Goal: Navigation & Orientation: Find specific page/section

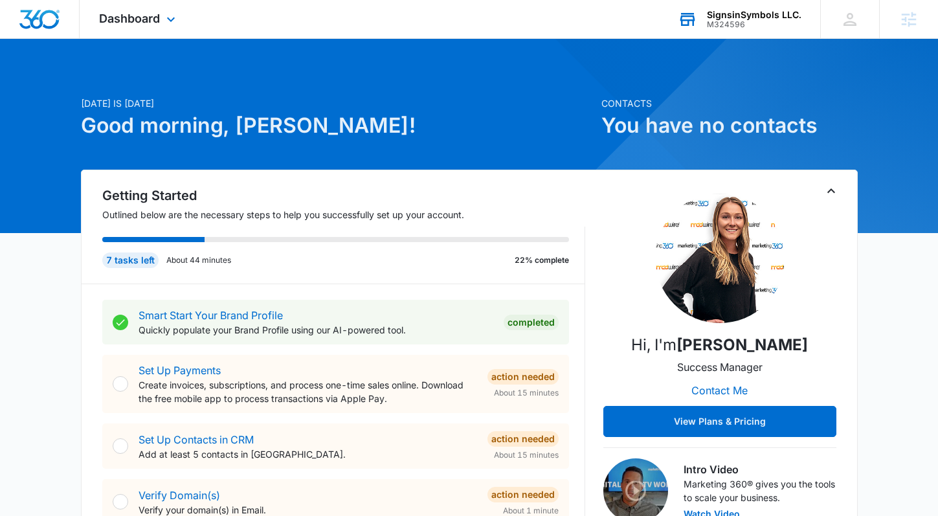
drag, startPoint x: 687, startPoint y: 28, endPoint x: 718, endPoint y: 28, distance: 30.4
click at [694, 27] on div "SignsinSymbols LLC. M324596 Your Accounts View All" at bounding box center [739, 19] width 162 height 38
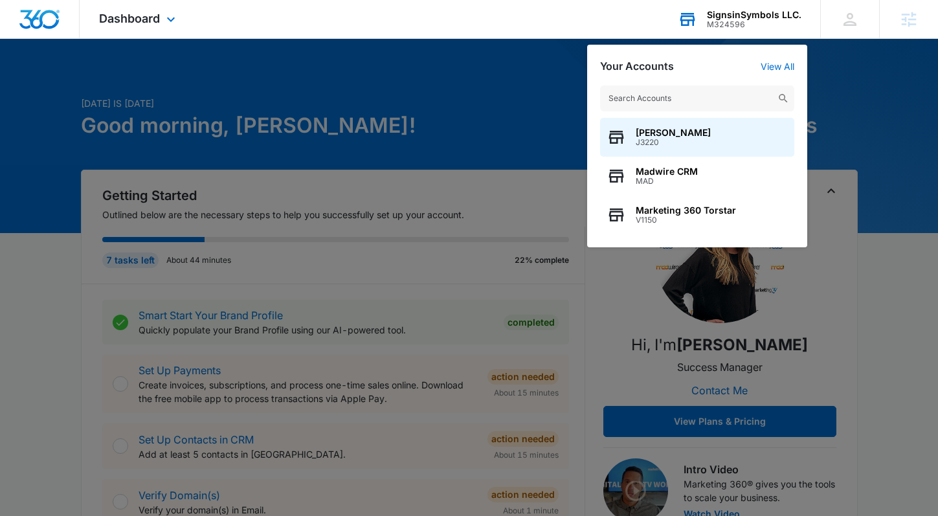
click at [722, 27] on div "M324596" at bounding box center [754, 24] width 94 height 9
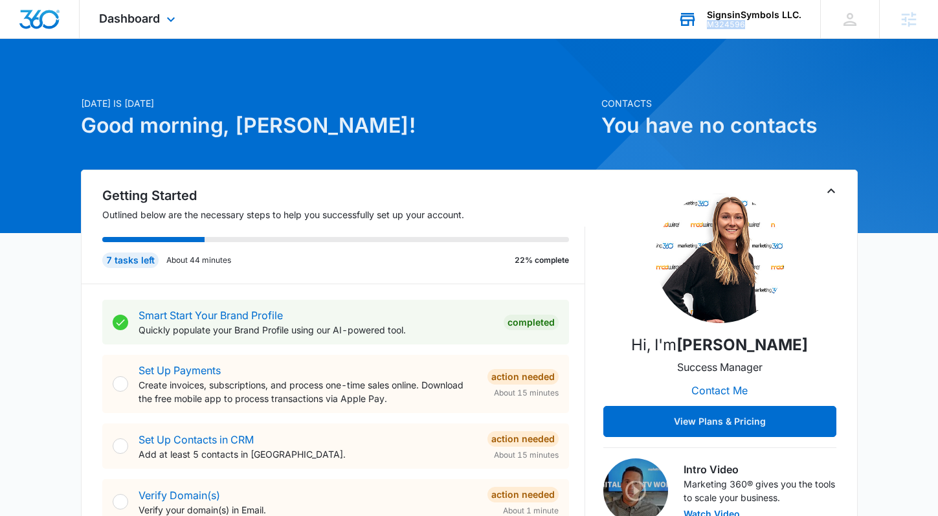
click at [722, 27] on div "M324596" at bounding box center [754, 24] width 94 height 9
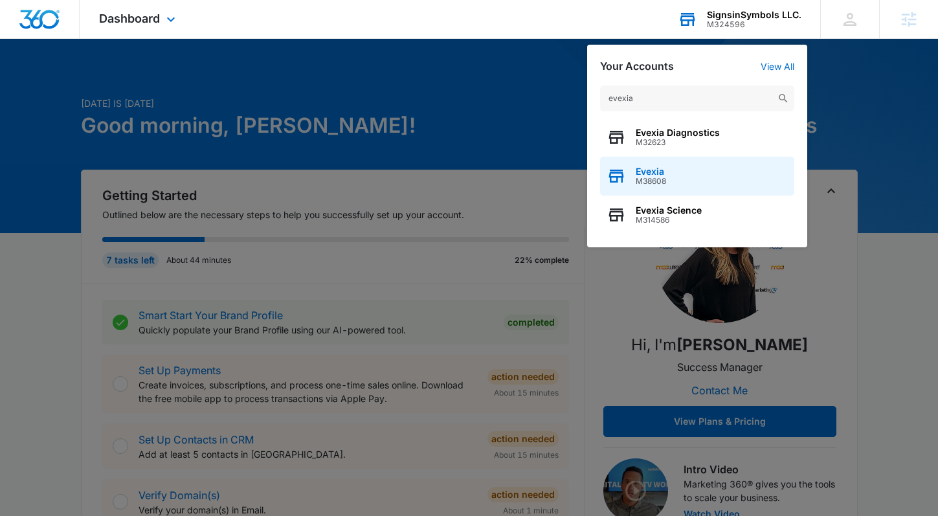
type input "evexia"
click at [663, 188] on div "Evexia M38608" at bounding box center [697, 176] width 194 height 39
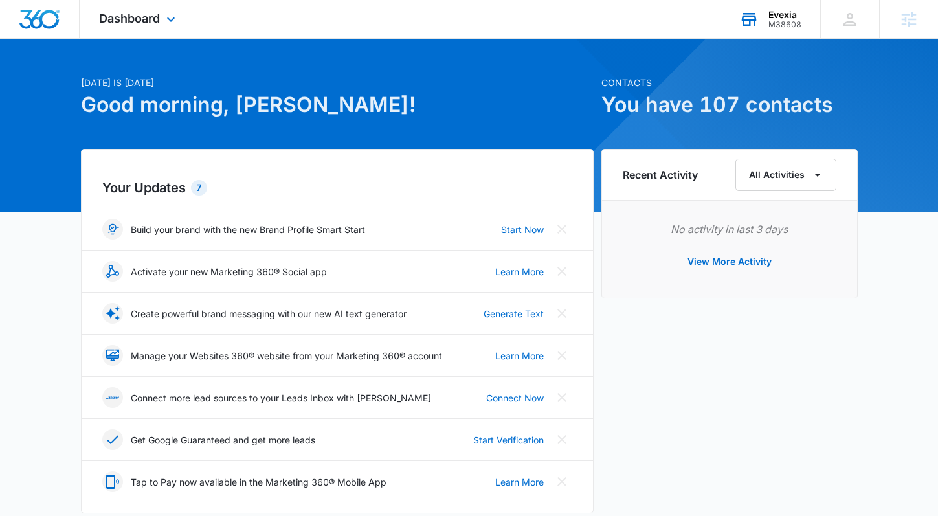
scroll to position [21, 0]
drag, startPoint x: 144, startPoint y: 15, endPoint x: 151, endPoint y: 19, distance: 8.4
click at [143, 15] on span "Dashboard" at bounding box center [129, 19] width 61 height 14
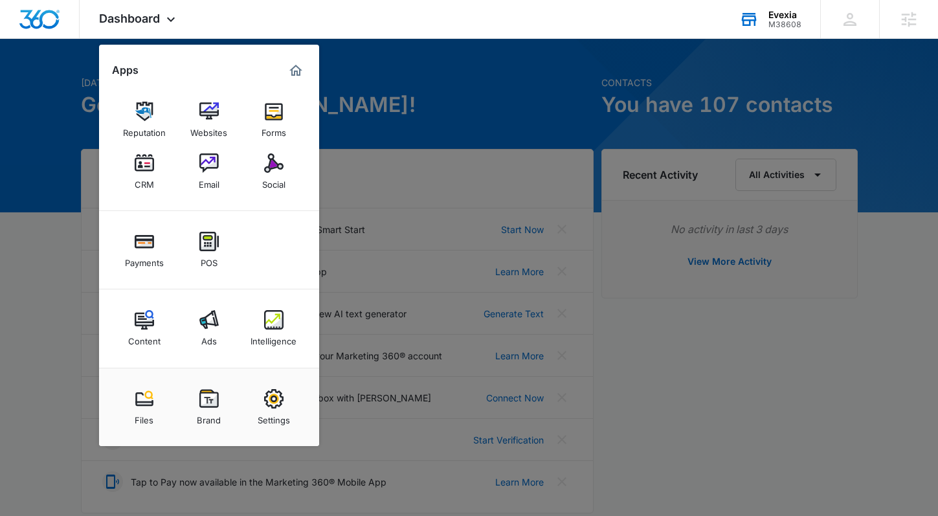
click at [202, 170] on img at bounding box center [208, 162] width 19 height 19
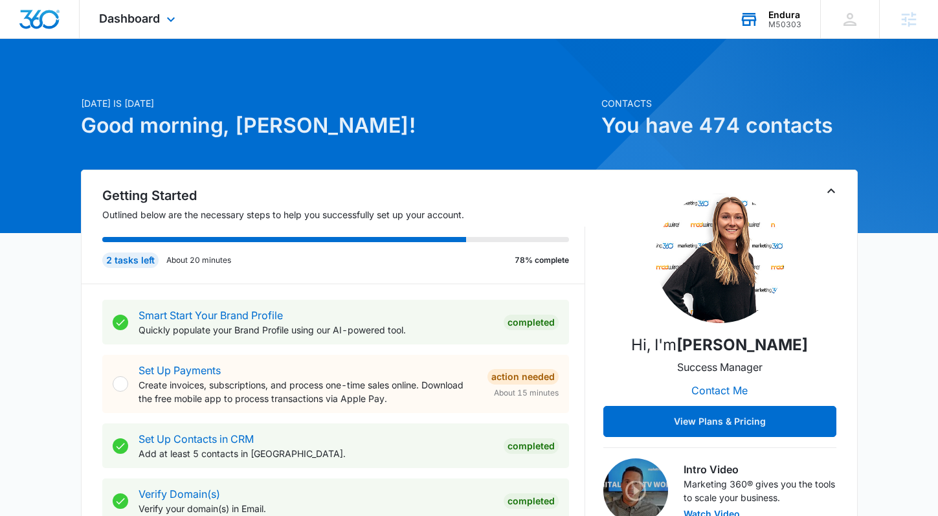
click at [773, 25] on div "M50303" at bounding box center [784, 24] width 33 height 9
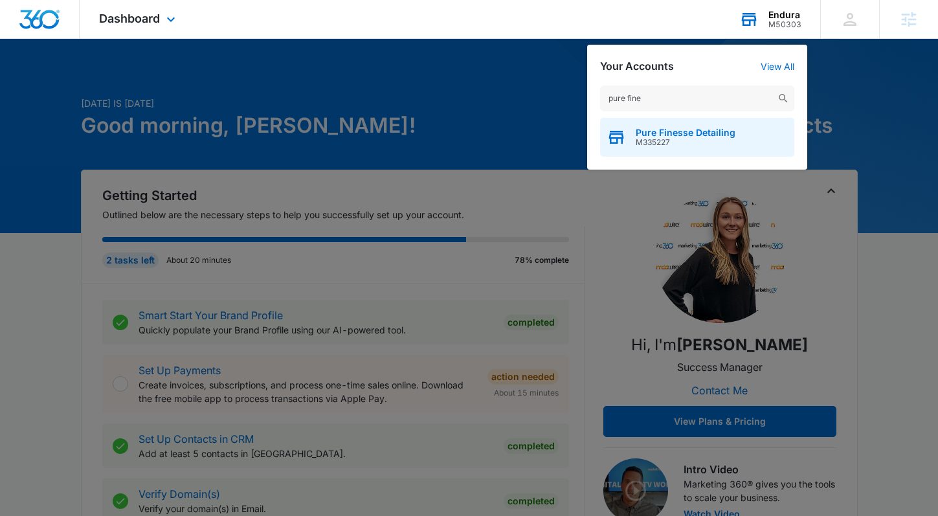
type input "pure fine"
click at [646, 140] on span "M335227" at bounding box center [685, 142] width 100 height 9
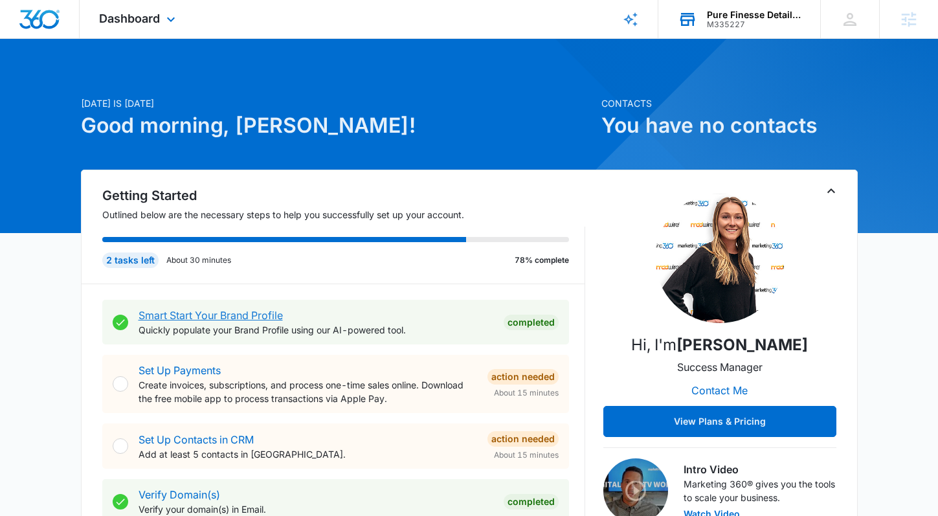
click at [215, 315] on link "Smart Start Your Brand Profile" at bounding box center [210, 315] width 144 height 13
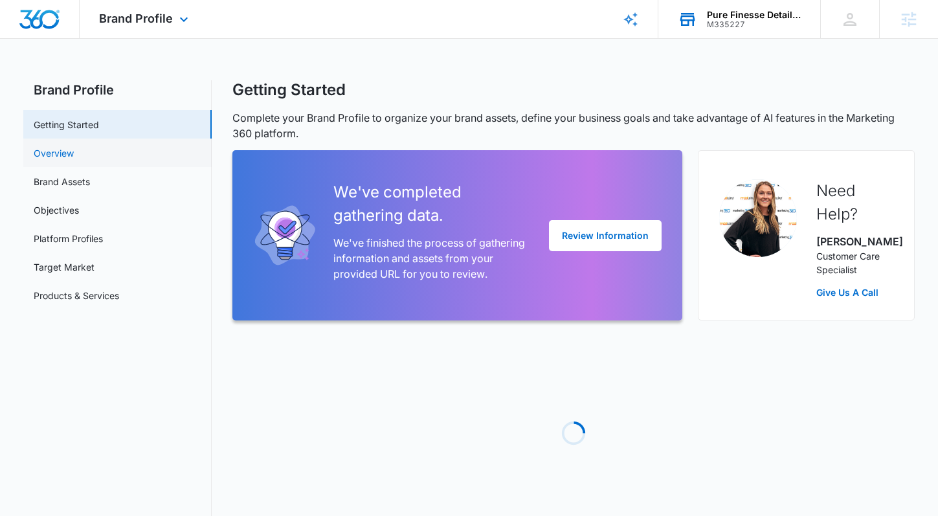
click at [74, 153] on link "Overview" at bounding box center [54, 153] width 40 height 14
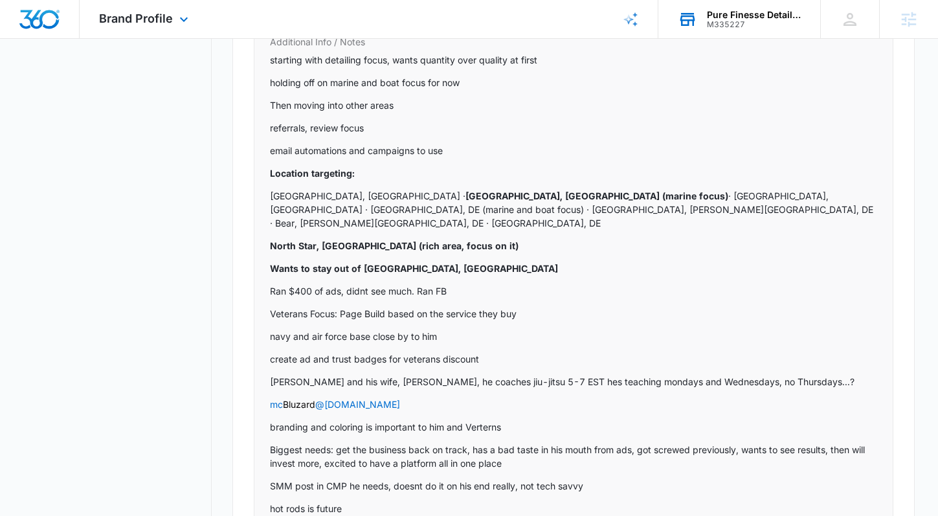
scroll to position [911, 0]
